Goal: Navigation & Orientation: Understand site structure

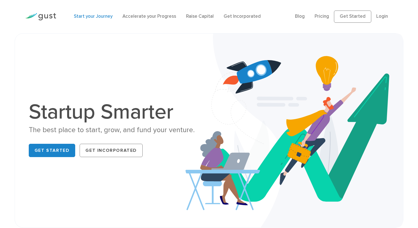
click at [99, 18] on link "Start your Journey" at bounding box center [93, 17] width 39 height 6
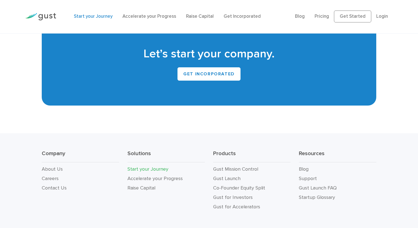
scroll to position [1025, 0]
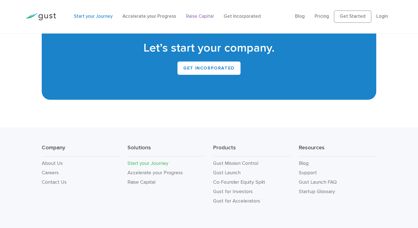
click at [194, 17] on link "Raise Capital" at bounding box center [200, 17] width 28 height 6
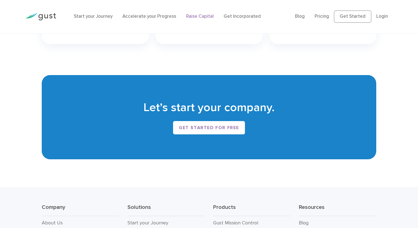
scroll to position [980, 0]
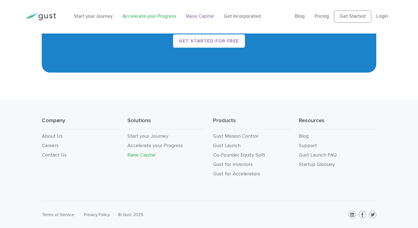
click at [162, 16] on link "Accelerate your Progress" at bounding box center [150, 17] width 54 height 6
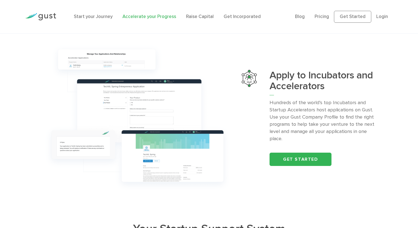
scroll to position [561, 0]
